Goal: Information Seeking & Learning: Find specific fact

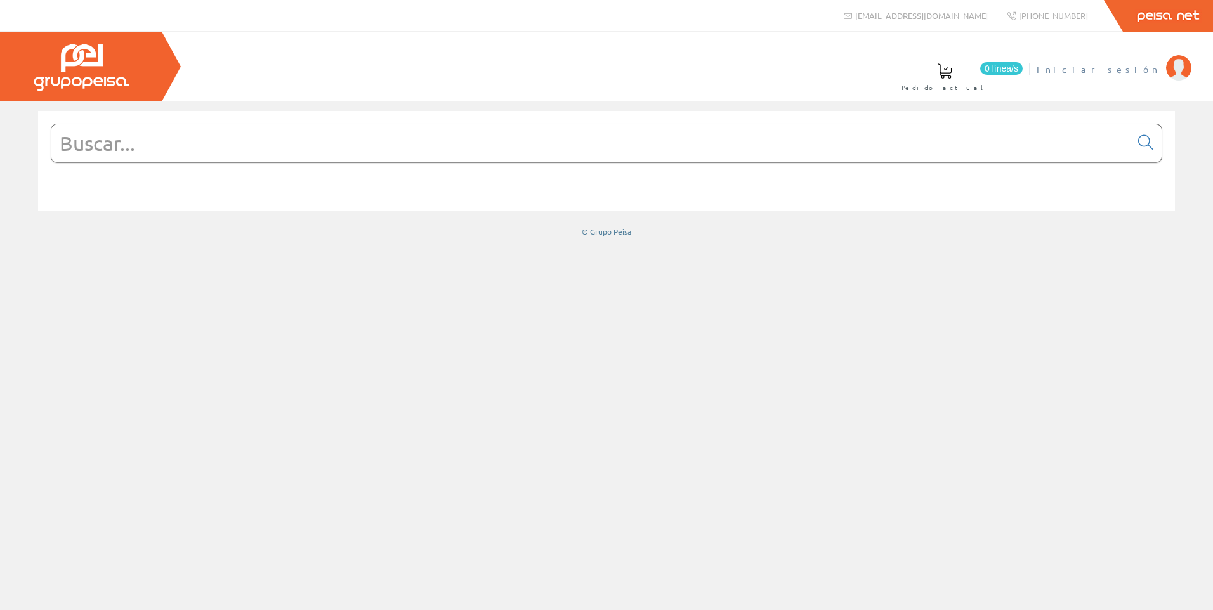
click at [1180, 68] on img at bounding box center [1178, 67] width 25 height 25
click at [158, 142] on input "text" at bounding box center [590, 143] width 1079 height 38
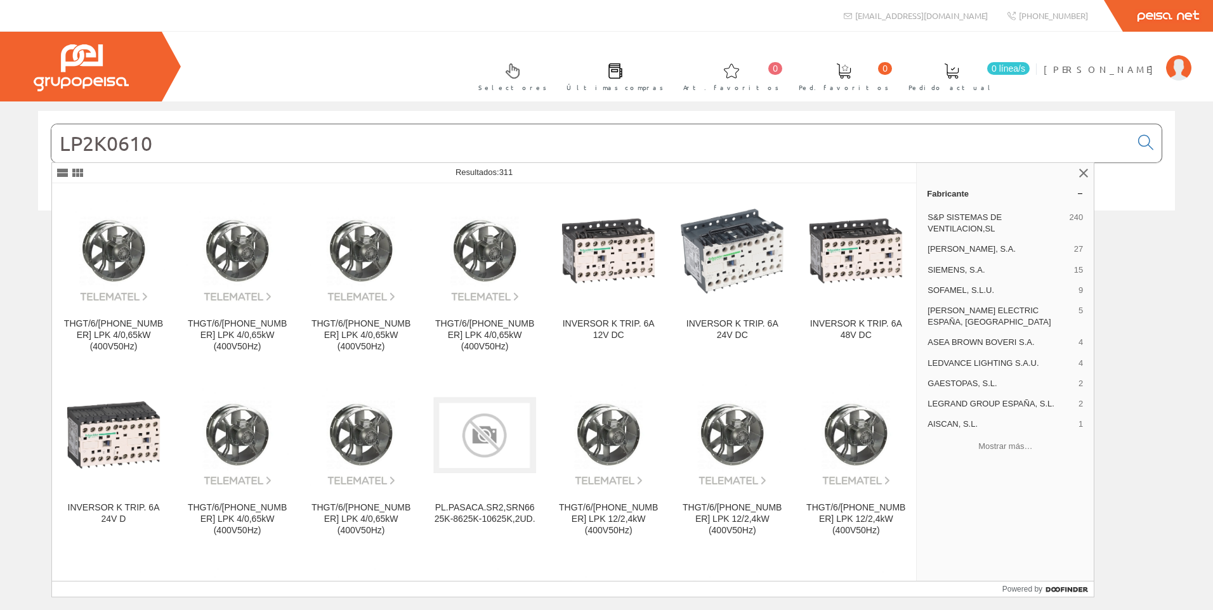
type input "LP2K0610"
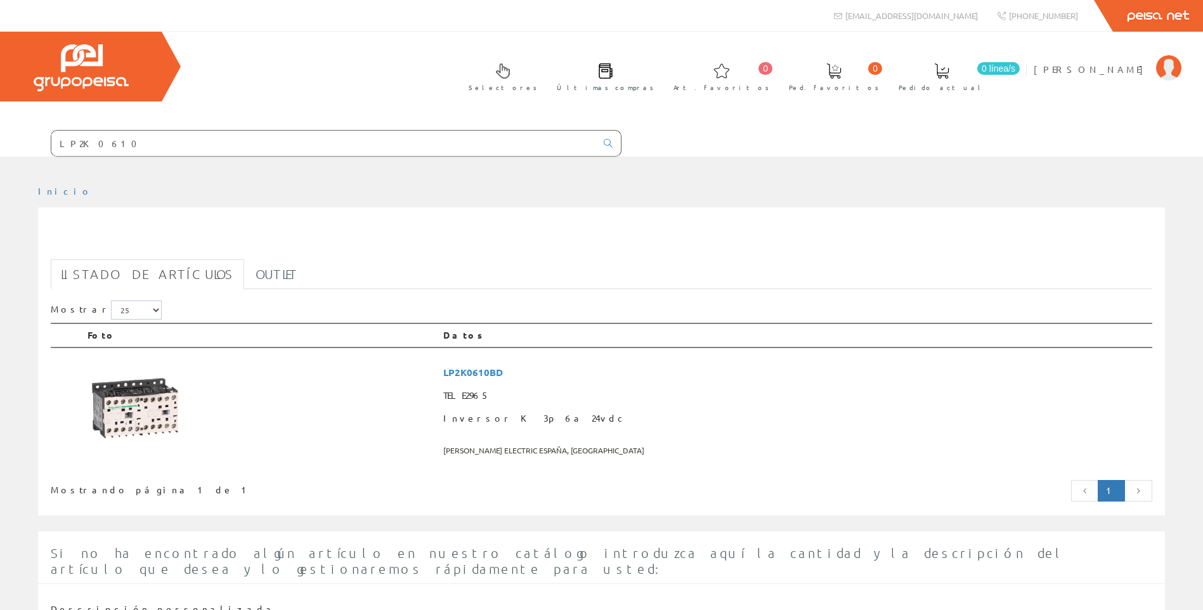
click at [106, 145] on input "LP2K0610" at bounding box center [323, 143] width 545 height 25
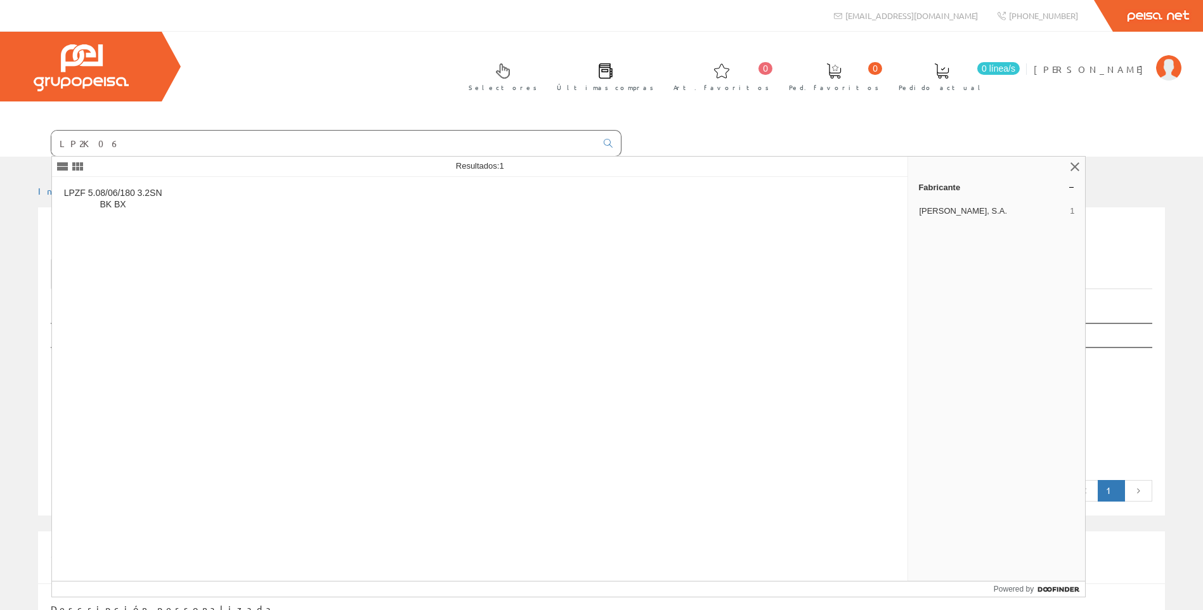
type input "LP2K06"
